Goal: Transaction & Acquisition: Purchase product/service

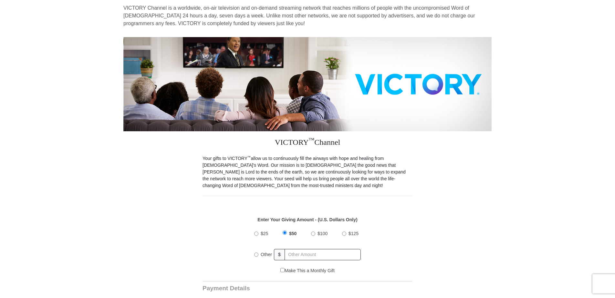
scroll to position [129, 0]
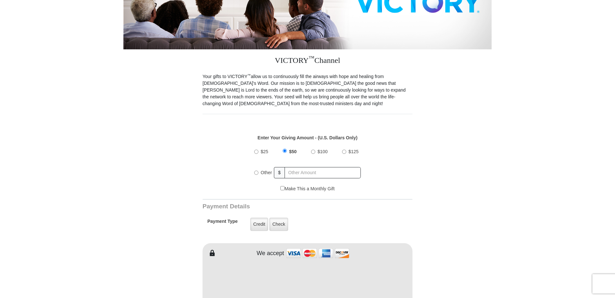
click at [258, 150] on input "$25" at bounding box center [256, 152] width 4 height 4
radio input "true"
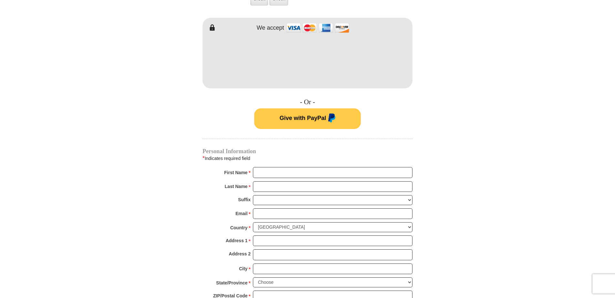
scroll to position [355, 0]
click at [276, 169] on input "First Name *" at bounding box center [333, 172] width 160 height 11
type input "[PERSON_NAME]"
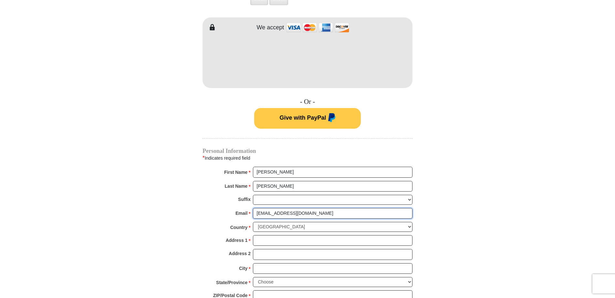
type input "[EMAIL_ADDRESS][DOMAIN_NAME]"
type input "1215 Highland Dr"
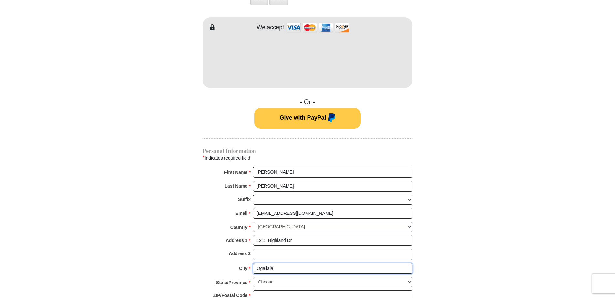
type input "Ogallala"
select select "NE"
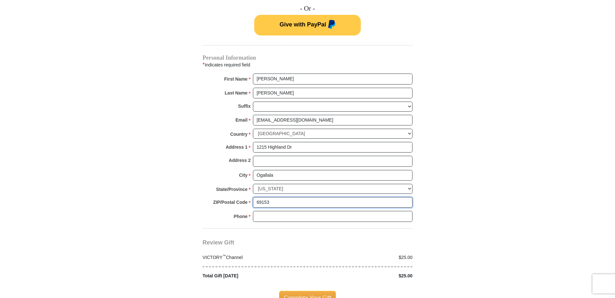
scroll to position [452, 0]
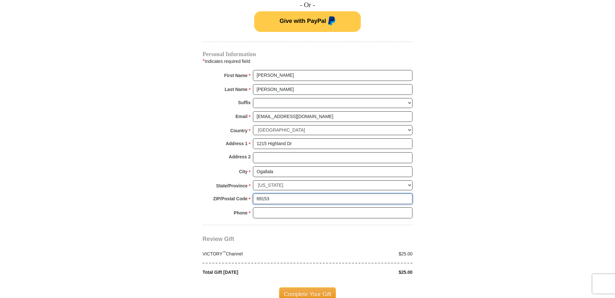
type input "69153"
click at [309, 125] on select "[GEOGRAPHIC_DATA] [GEOGRAPHIC_DATA] [GEOGRAPHIC_DATA] [GEOGRAPHIC_DATA] [GEOGRA…" at bounding box center [333, 130] width 160 height 10
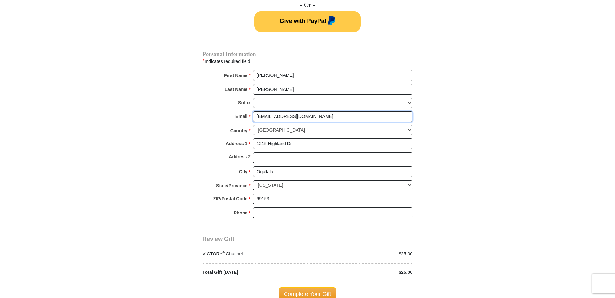
click at [312, 114] on input "[EMAIL_ADDRESS][DOMAIN_NAME]" at bounding box center [333, 116] width 160 height 11
drag, startPoint x: 315, startPoint y: 111, endPoint x: 274, endPoint y: 110, distance: 40.4
click at [240, 111] on div "Email * [EMAIL_ADDRESS][DOMAIN_NAME] Please enter Email The email address you h…" at bounding box center [307, 118] width 210 height 14
click at [302, 167] on input "Ogallala" at bounding box center [333, 172] width 160 height 11
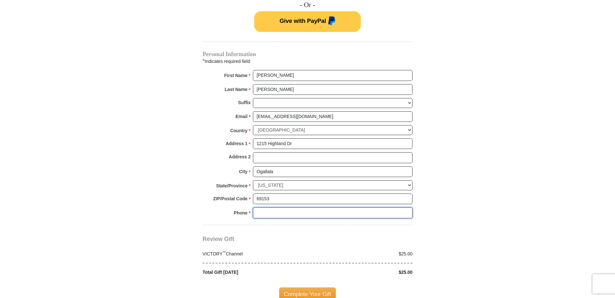
click at [274, 208] on input "Phone * *" at bounding box center [333, 213] width 160 height 11
type input "3082895584"
click at [312, 288] on span "Complete Your Gift" at bounding box center [307, 295] width 57 height 14
